Goal: Browse casually

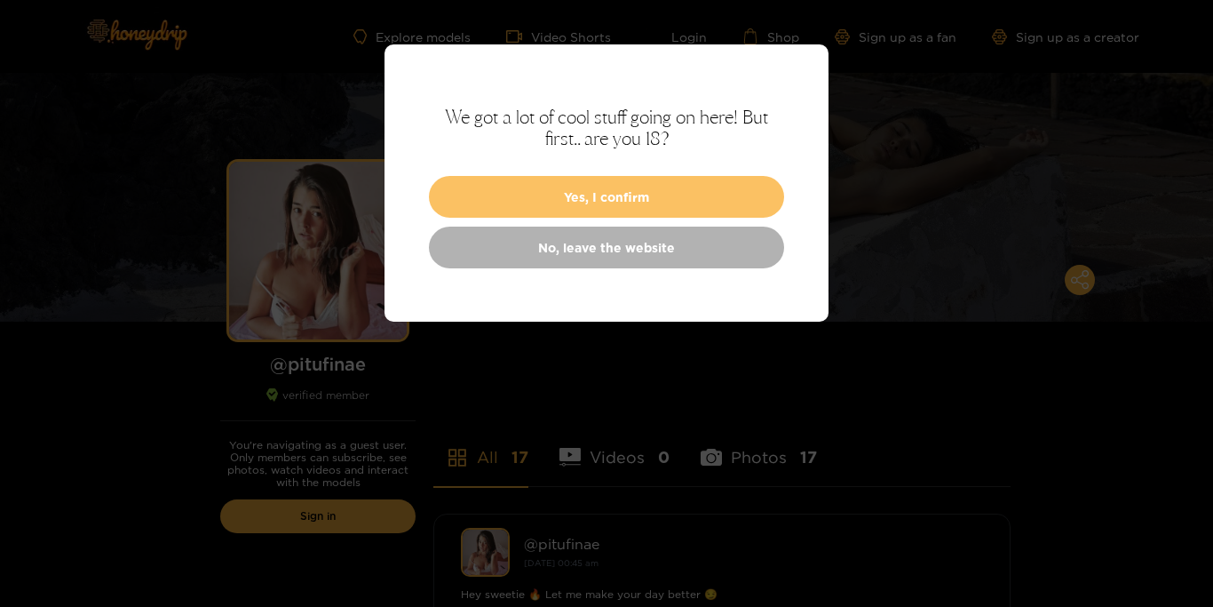
click at [617, 203] on button "Yes, I confirm" at bounding box center [606, 197] width 355 height 42
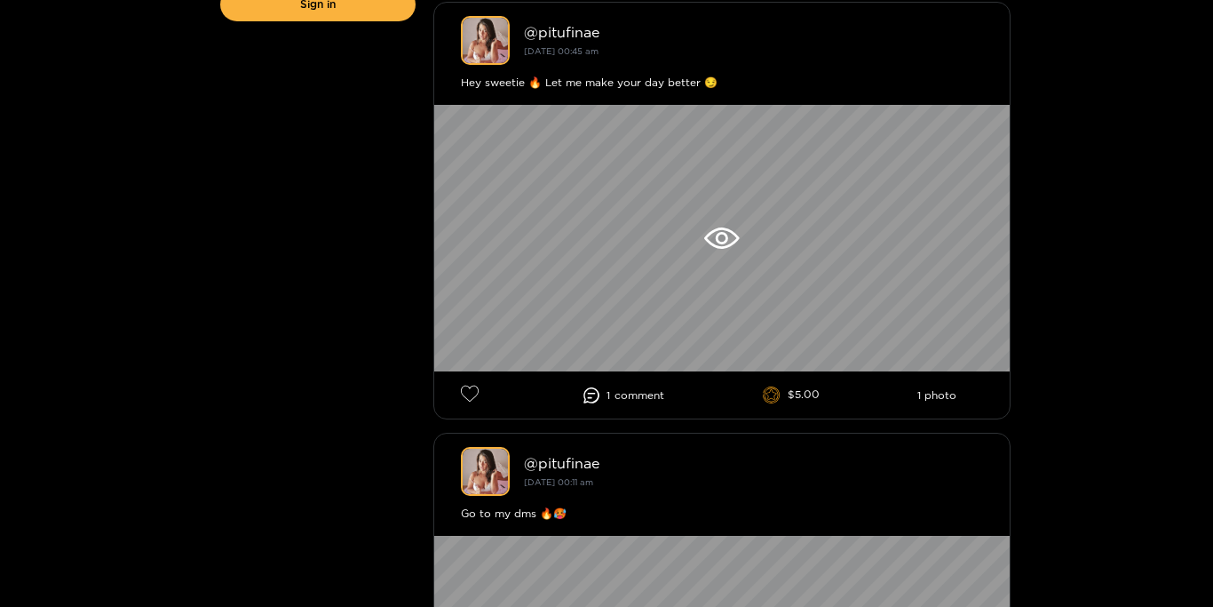
scroll to position [513, 0]
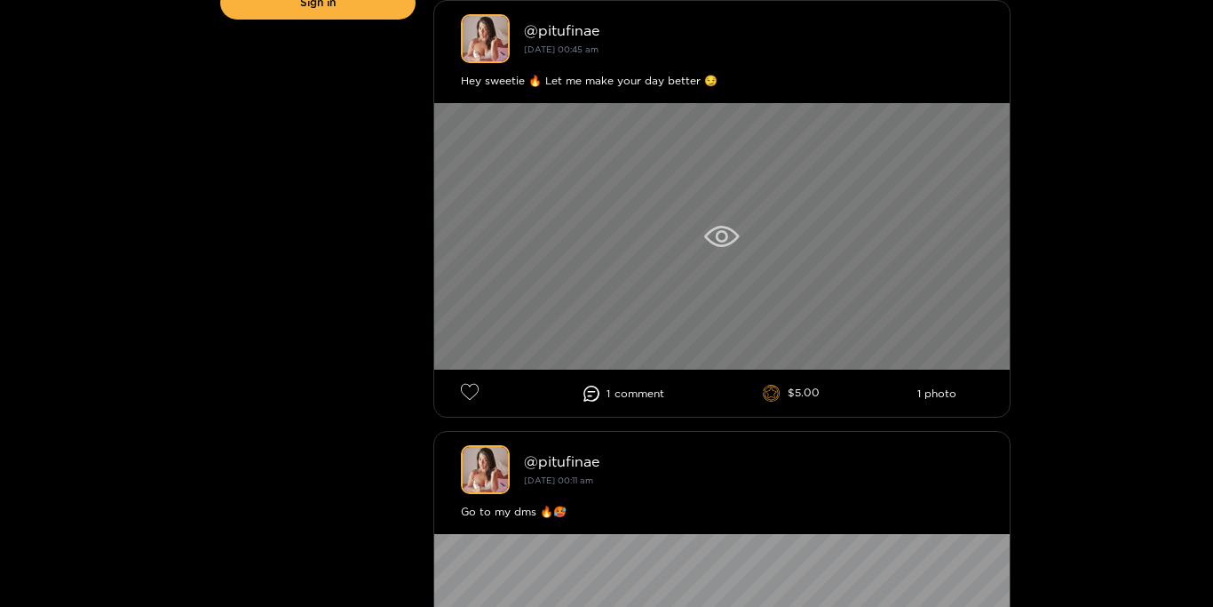
click at [717, 237] on icon at bounding box center [722, 236] width 12 height 12
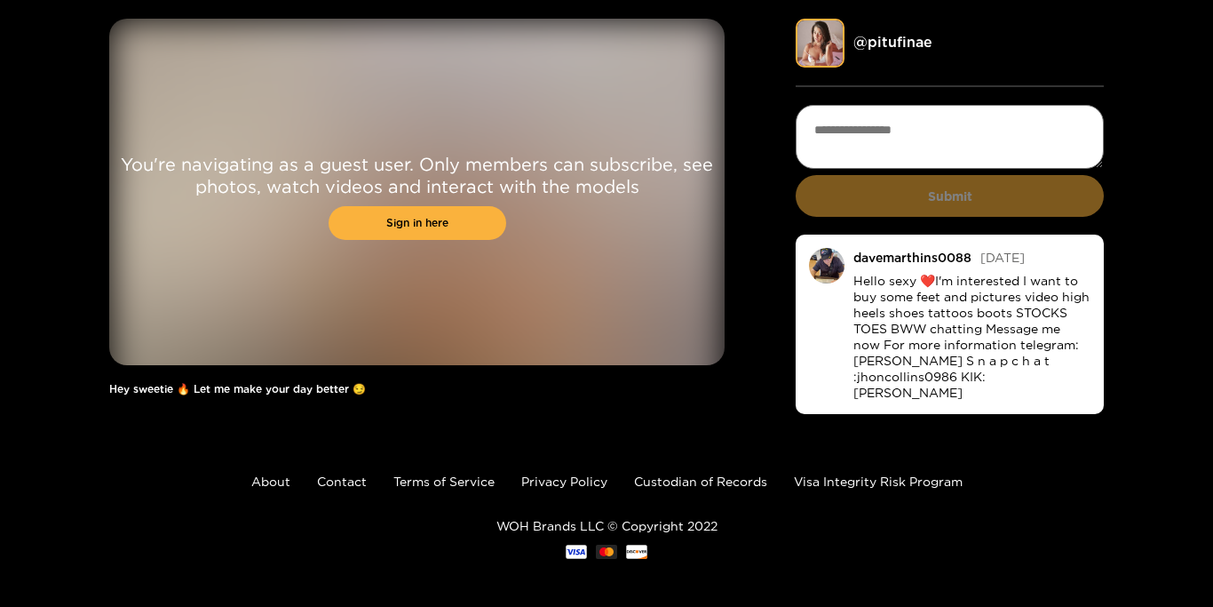
scroll to position [58, 0]
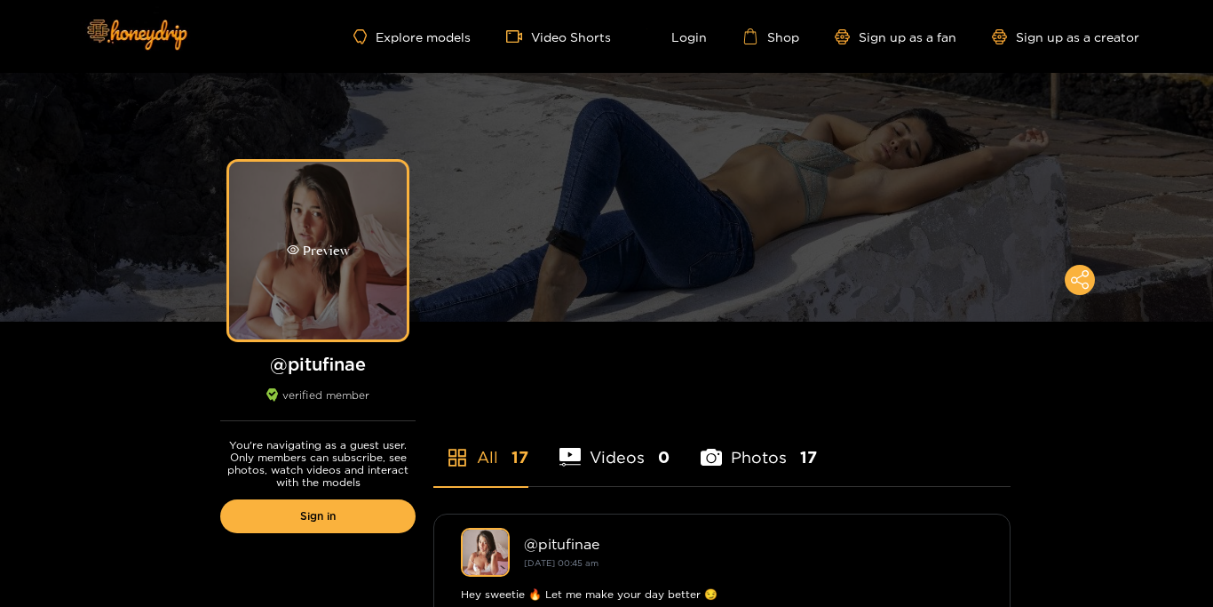
click at [330, 278] on div "Preview" at bounding box center [318, 251] width 178 height 178
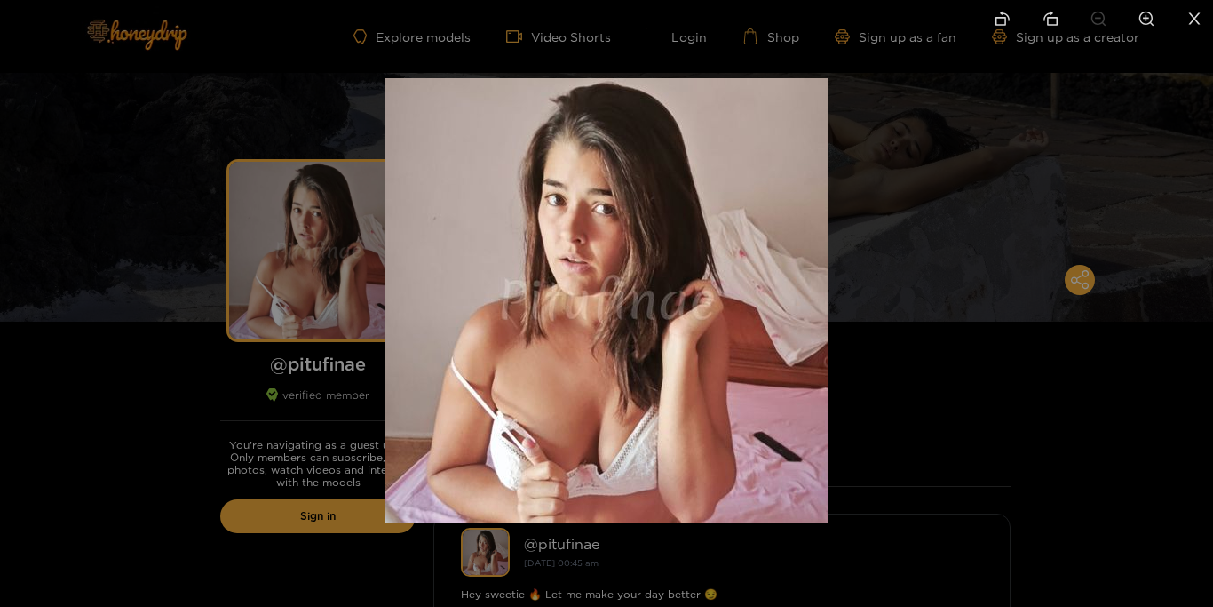
click at [605, 244] on img at bounding box center [607, 300] width 444 height 444
click at [565, 40] on div at bounding box center [606, 303] width 1213 height 607
